Goal: Entertainment & Leisure: Consume media (video, audio)

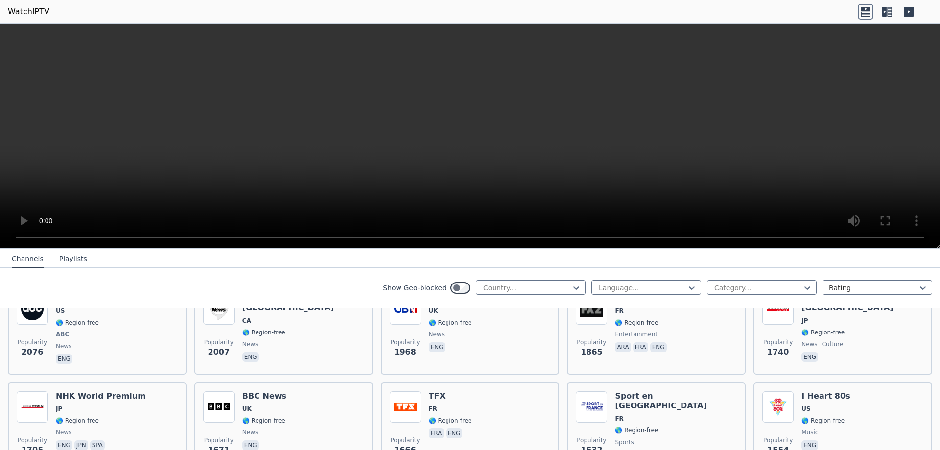
scroll to position [685, 0]
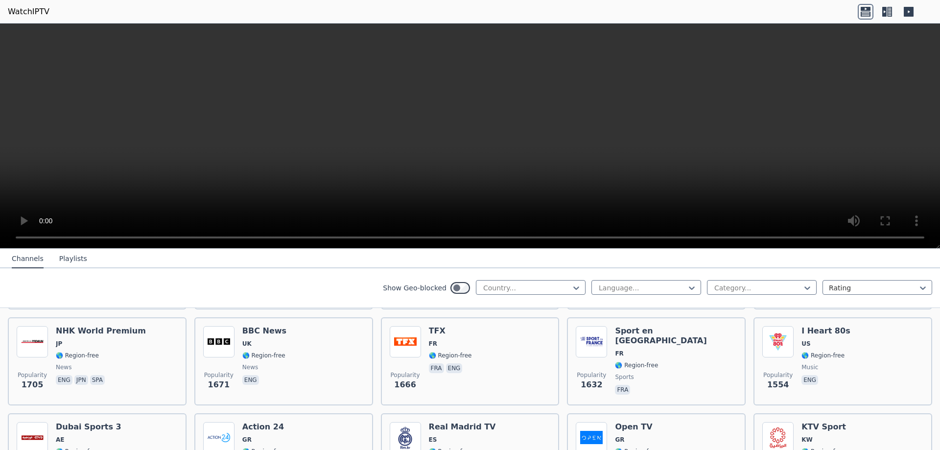
click at [546, 295] on div "Show Geo-blocked Country..." at bounding box center [484, 288] width 203 height 16
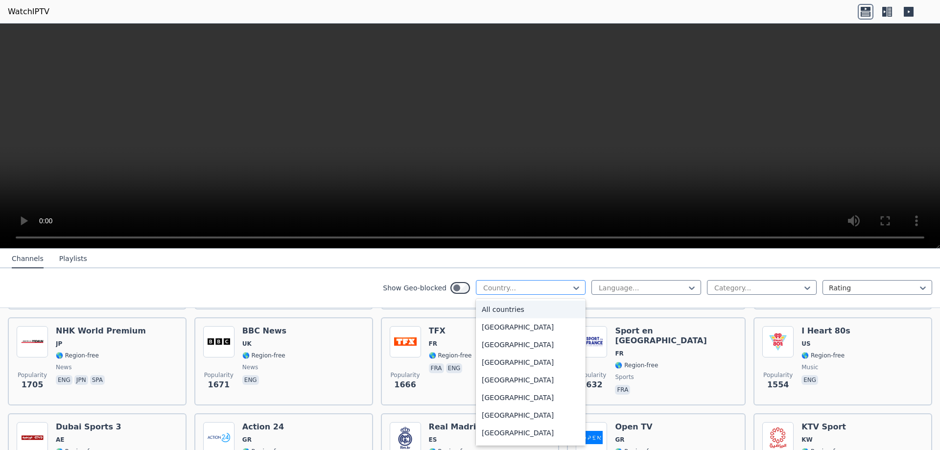
click at [556, 293] on div "Country..." at bounding box center [531, 287] width 110 height 15
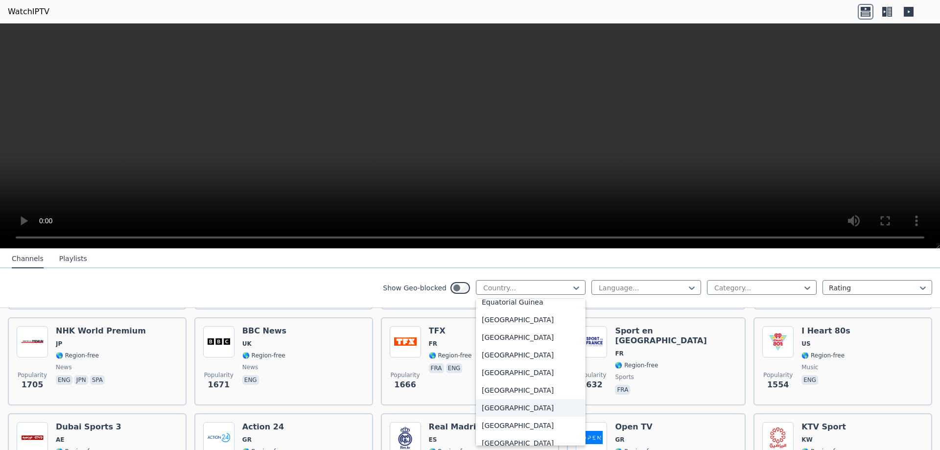
scroll to position [1077, 0]
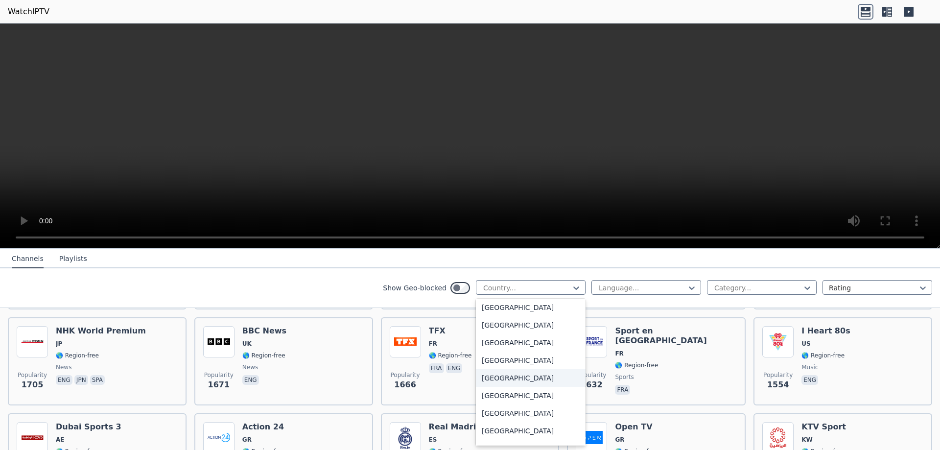
click at [496, 387] on div "[GEOGRAPHIC_DATA]" at bounding box center [531, 378] width 110 height 18
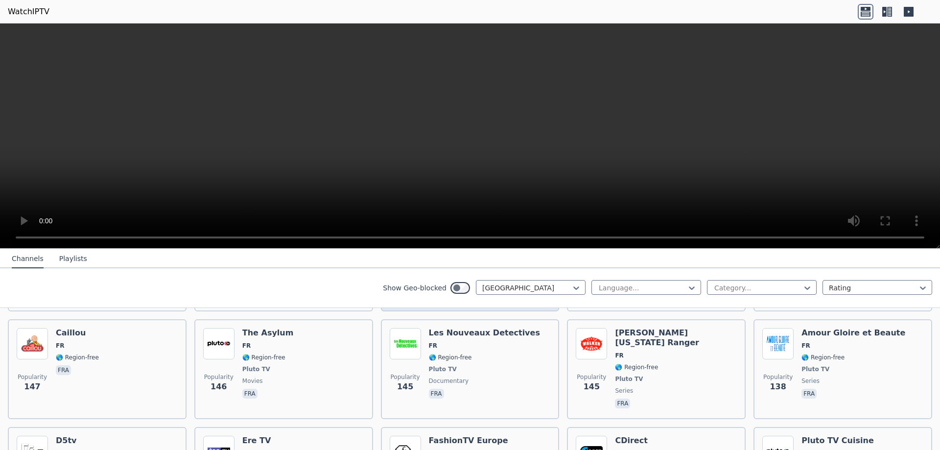
scroll to position [1077, 0]
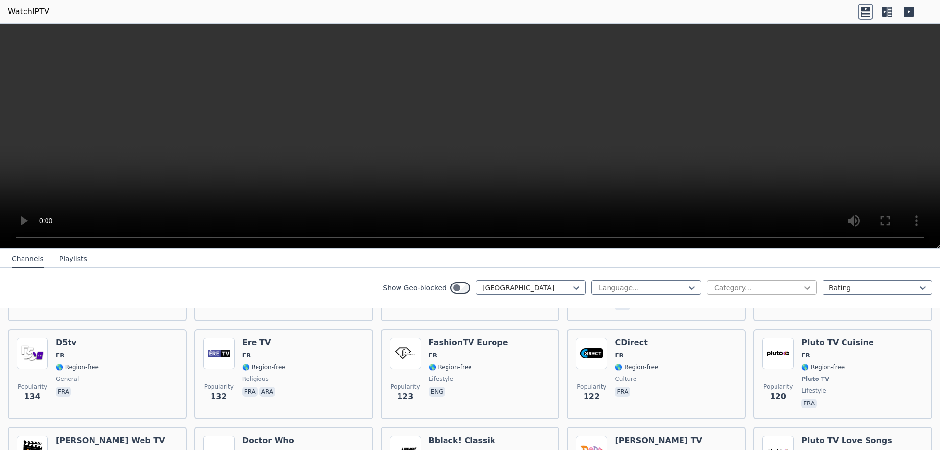
click at [802, 283] on icon at bounding box center [807, 288] width 10 height 10
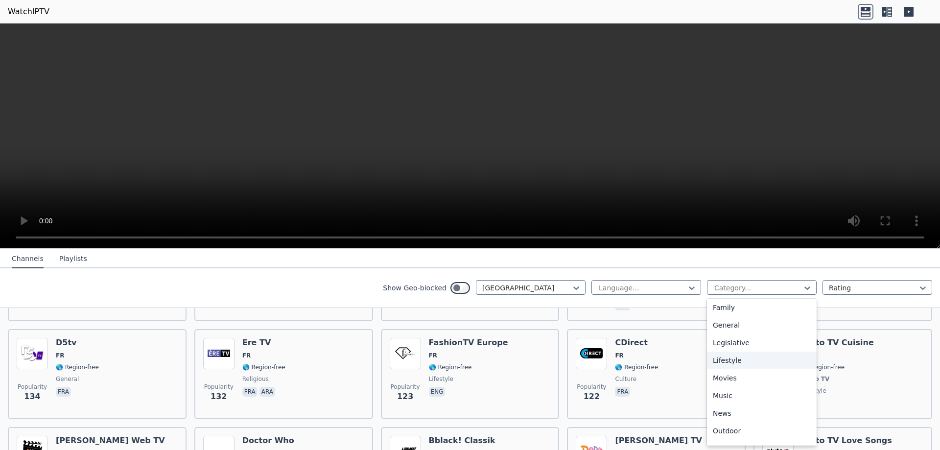
scroll to position [294, 0]
click at [724, 433] on div "Sports" at bounding box center [762, 439] width 110 height 18
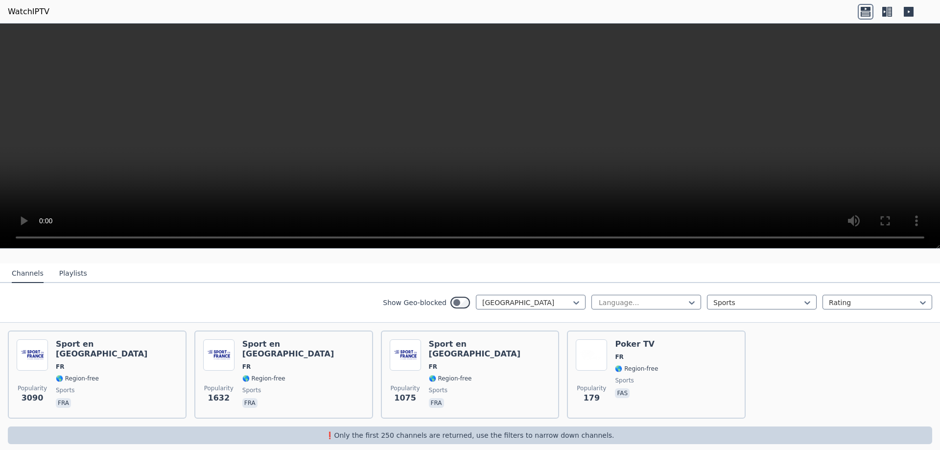
scroll to position [94, 0]
click at [855, 296] on div at bounding box center [873, 301] width 89 height 10
click at [763, 361] on div "Popularity 3090 Sport en [GEOGRAPHIC_DATA] FR 🌎 Region-free sports fra Populari…" at bounding box center [470, 373] width 940 height 104
